Goal: Transaction & Acquisition: Purchase product/service

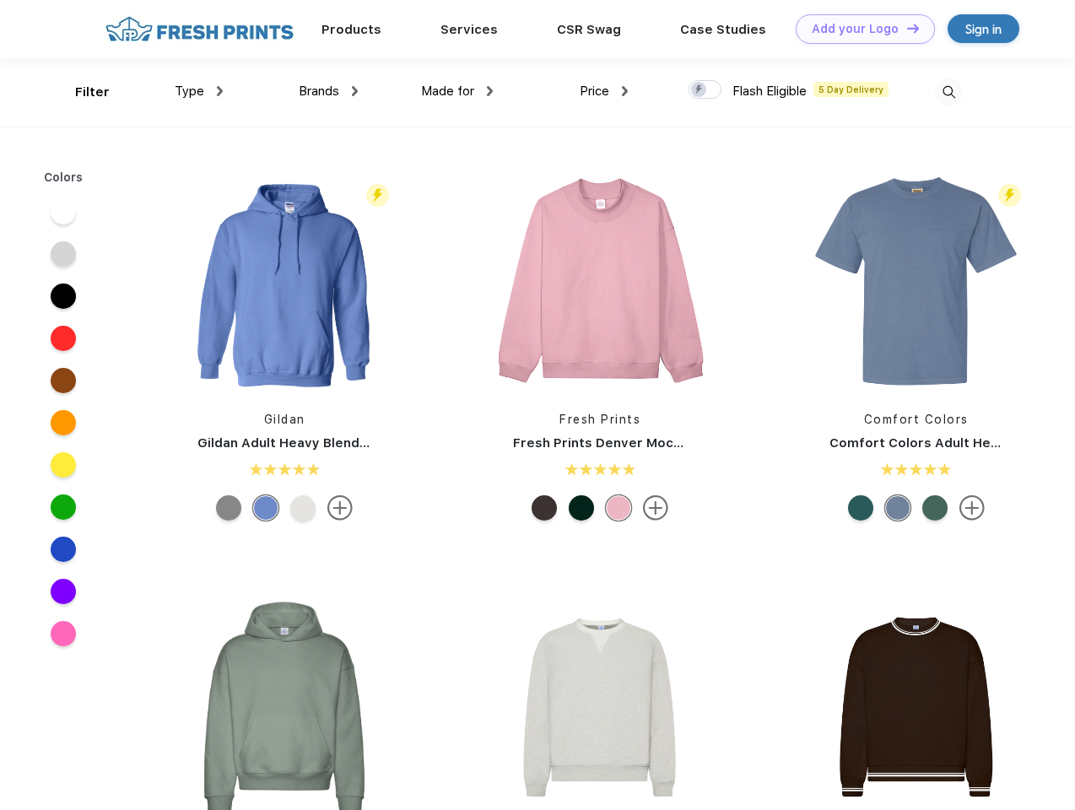
click at [859, 29] on link "Add your Logo Design Tool" at bounding box center [864, 29] width 139 height 30
click at [0, 0] on div "Design Tool" at bounding box center [0, 0] width 0 height 0
click at [905, 28] on link "Add your Logo Design Tool" at bounding box center [864, 29] width 139 height 30
click at [81, 92] on div "Filter" at bounding box center [92, 92] width 35 height 19
click at [199, 91] on span "Type" at bounding box center [190, 91] width 30 height 15
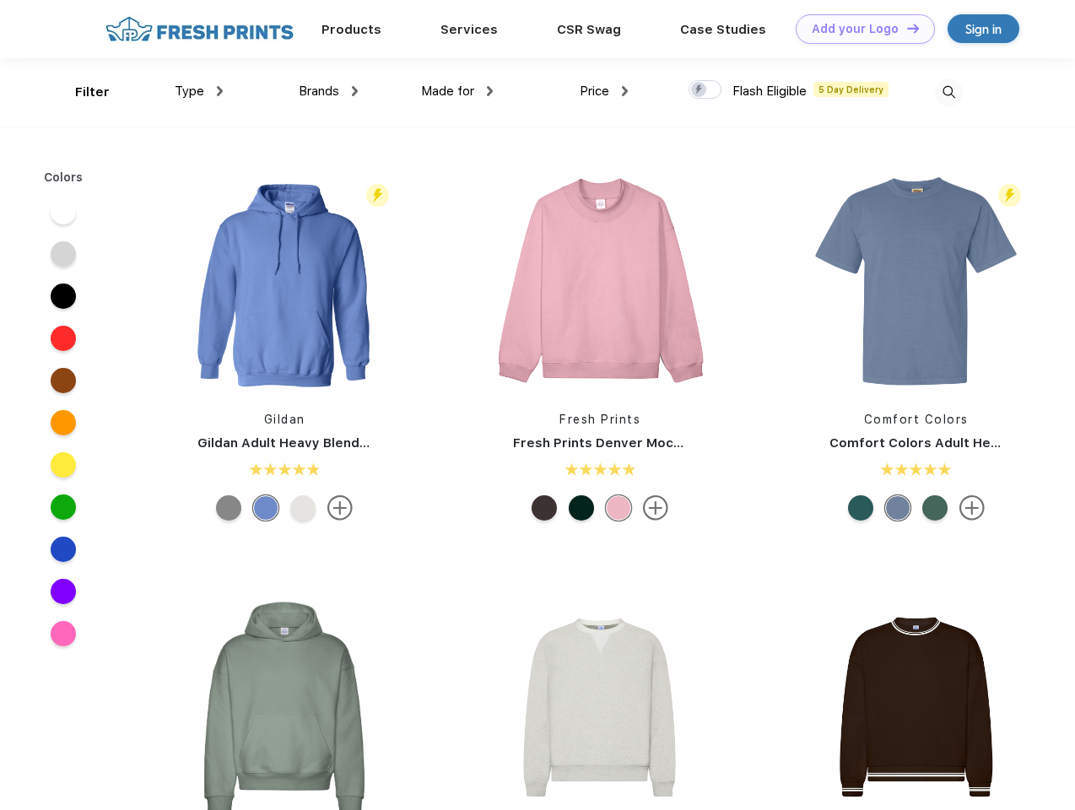
click at [328, 91] on span "Brands" at bounding box center [319, 91] width 40 height 15
click at [457, 91] on span "Made for" at bounding box center [447, 91] width 53 height 15
click at [604, 91] on span "Price" at bounding box center [595, 91] width 30 height 15
click at [705, 90] on div at bounding box center [704, 89] width 33 height 19
click at [699, 90] on input "checkbox" at bounding box center [693, 84] width 11 height 11
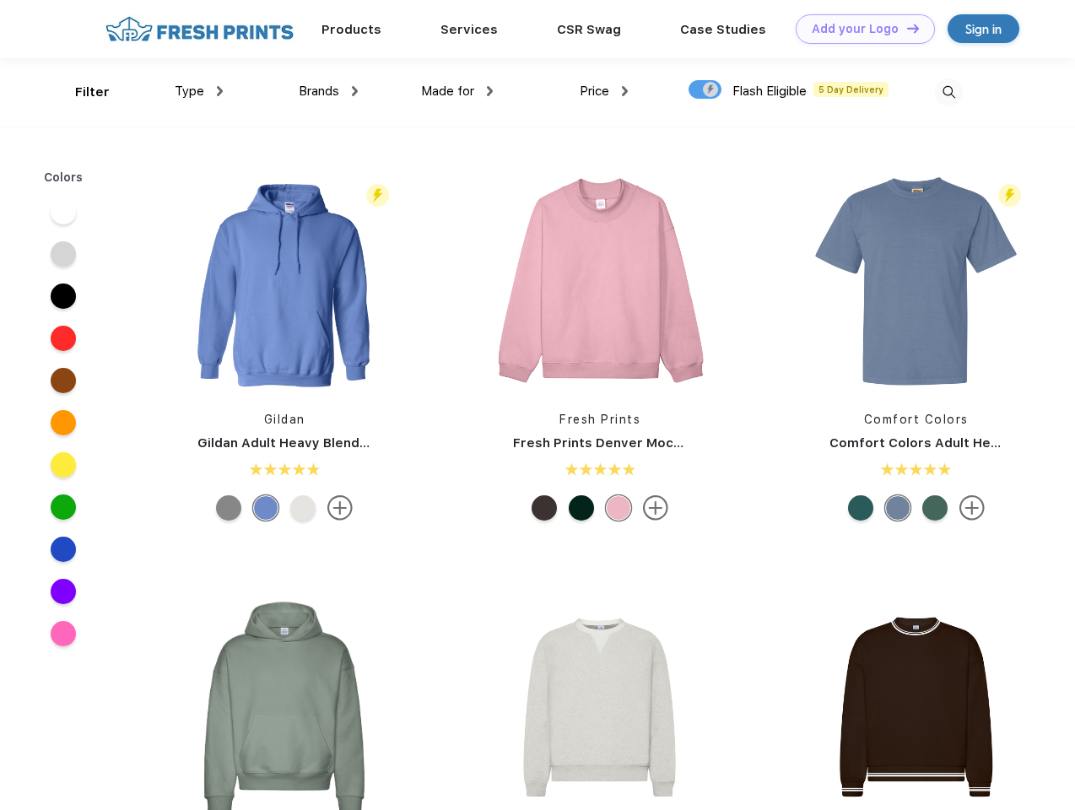
click at [948, 92] on img at bounding box center [949, 92] width 28 height 28
